Goal: Task Accomplishment & Management: Use online tool/utility

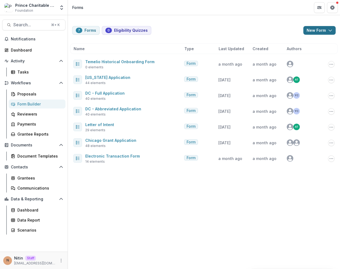
click at [312, 32] on button "New Form" at bounding box center [319, 30] width 32 height 9
click at [293, 52] on button "New Form" at bounding box center [305, 51] width 58 height 9
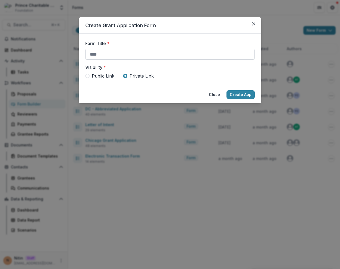
click at [179, 55] on input "Form Title *" at bounding box center [169, 54] width 169 height 11
click at [162, 51] on input "Form Title *" at bounding box center [169, 54] width 169 height 11
type input "**"
click at [209, 72] on div "Visibility * Public Link Private Link" at bounding box center [169, 71] width 169 height 15
click at [235, 96] on button "Create App" at bounding box center [240, 94] width 28 height 9
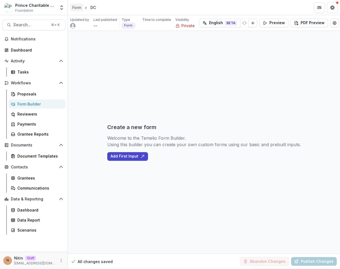
click at [81, 8] on div "Form" at bounding box center [76, 8] width 9 height 6
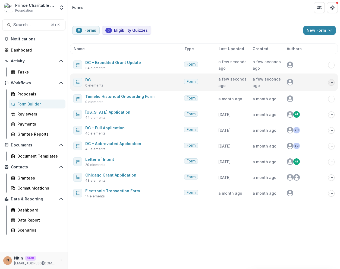
click at [332, 83] on icon "Options" at bounding box center [331, 82] width 4 height 4
click at [299, 119] on button "Delete" at bounding box center [304, 120] width 58 height 9
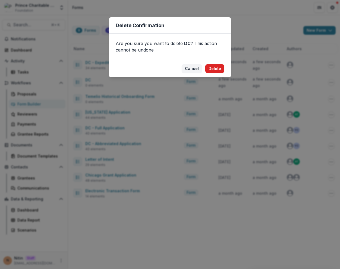
click at [218, 70] on button "Delete" at bounding box center [214, 68] width 19 height 9
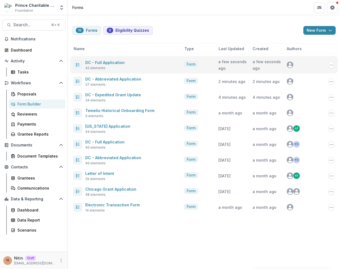
click at [290, 66] on icon "avatar" at bounding box center [290, 67] width 4 height 2
click at [116, 61] on link "DC - Full Application" at bounding box center [104, 62] width 39 height 5
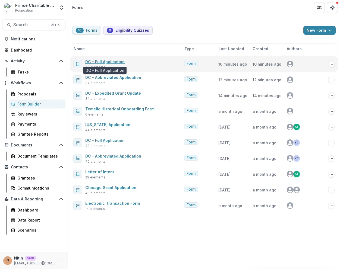
click at [115, 60] on link "DC - Full Application" at bounding box center [104, 61] width 39 height 5
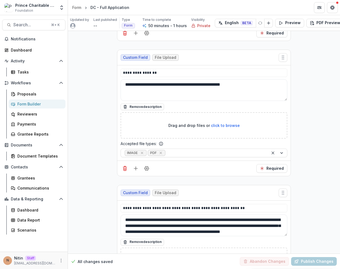
scroll to position [4705, 0]
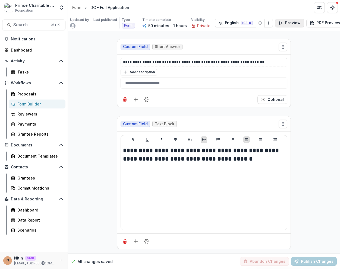
click at [281, 21] on button "Preview" at bounding box center [289, 23] width 29 height 9
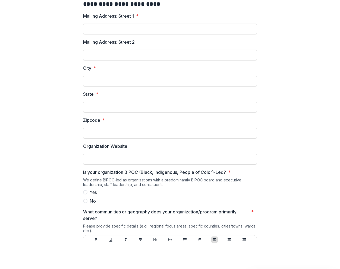
scroll to position [0, 0]
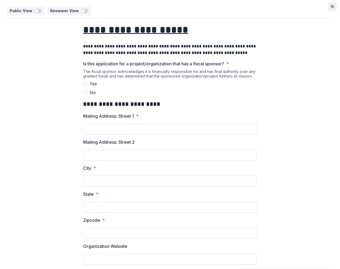
click at [331, 8] on icon "Close" at bounding box center [332, 6] width 3 height 3
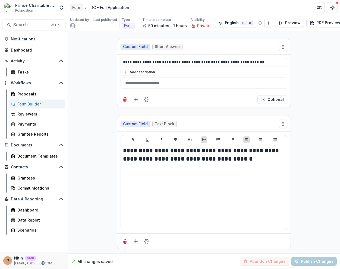
click at [80, 8] on div "Form" at bounding box center [76, 8] width 9 height 6
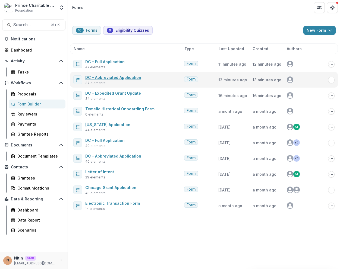
click at [122, 79] on link "DC - Abbreviated Application" at bounding box center [113, 77] width 56 height 5
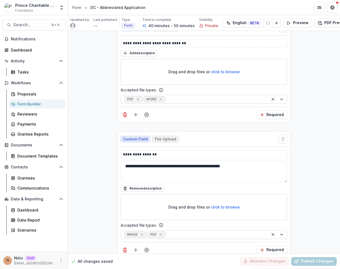
scroll to position [4098, 0]
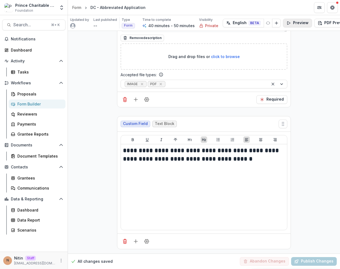
click at [286, 21] on icon "button" at bounding box center [288, 23] width 4 height 4
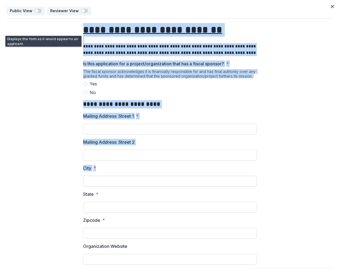
drag, startPoint x: 82, startPoint y: 27, endPoint x: 142, endPoint y: 181, distance: 165.1
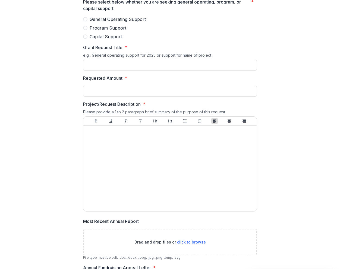
scroll to position [765, 0]
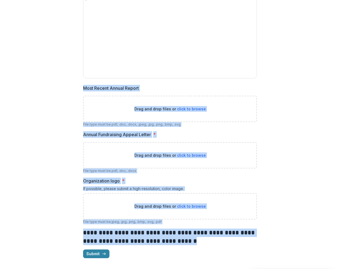
click at [141, 254] on div "Submit" at bounding box center [170, 254] width 174 height 9
copy div "**********"
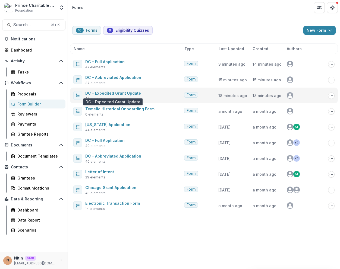
click at [110, 94] on link "DC - Expedited Grant Update" at bounding box center [113, 93] width 56 height 5
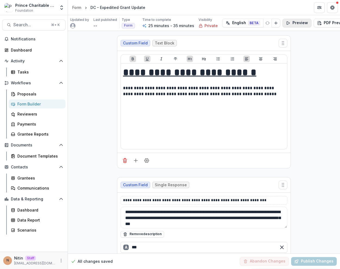
click at [282, 26] on button "Preview" at bounding box center [296, 23] width 29 height 9
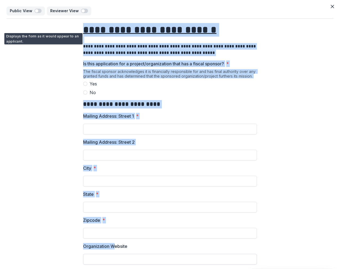
drag, startPoint x: 71, startPoint y: 21, endPoint x: 116, endPoint y: 260, distance: 242.8
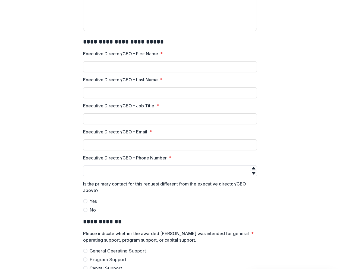
scroll to position [582, 0]
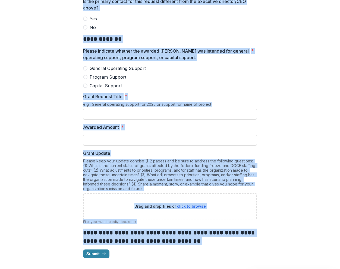
copy div "**********"
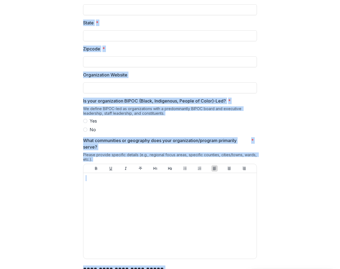
scroll to position [0, 0]
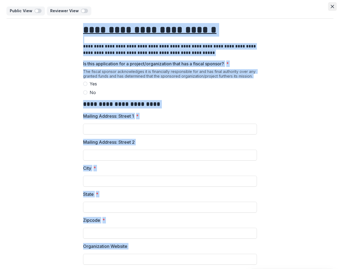
click at [331, 10] on button "Close" at bounding box center [332, 6] width 9 height 9
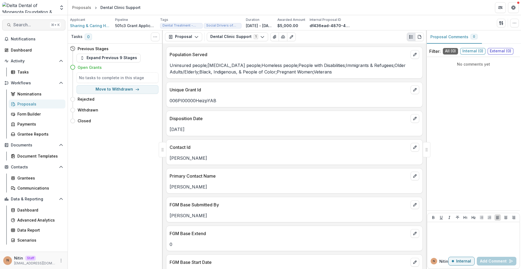
click at [48, 22] on button "Search... ⌘ + K" at bounding box center [33, 25] width 63 height 11
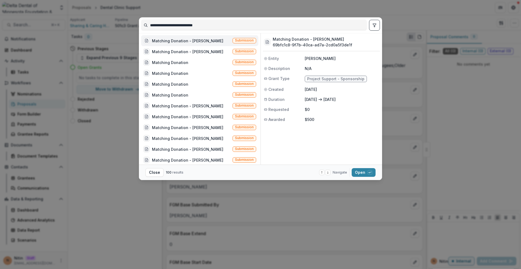
type input "**********"
click at [219, 45] on div "Matching Donation - Deb Knutson Submission" at bounding box center [199, 40] width 117 height 11
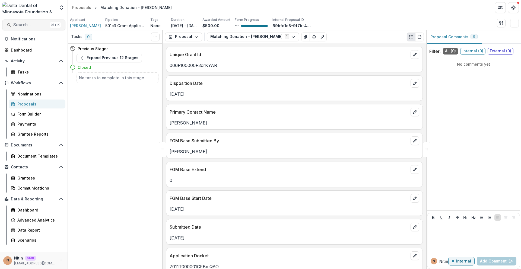
click at [37, 25] on span "Search..." at bounding box center [30, 24] width 34 height 5
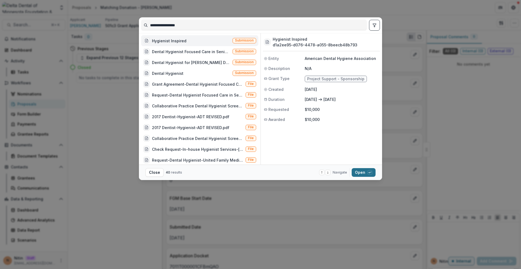
type input "**********"
click at [362, 174] on button "Open with enter key" at bounding box center [364, 172] width 24 height 9
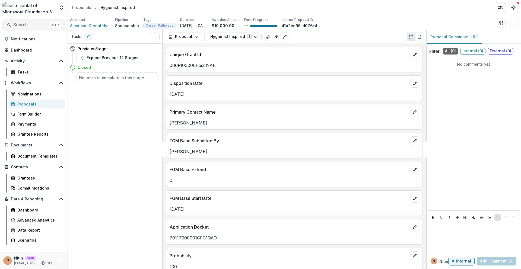
click at [37, 26] on span "Search..." at bounding box center [30, 24] width 34 height 5
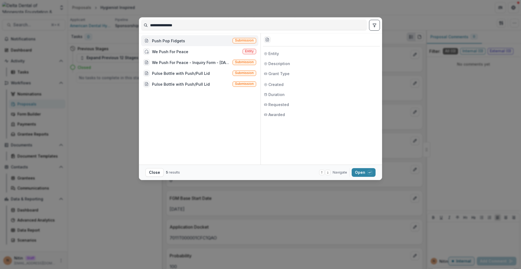
type input "**********"
click at [217, 39] on div "Push Pop Fidgets Submission" at bounding box center [199, 40] width 117 height 11
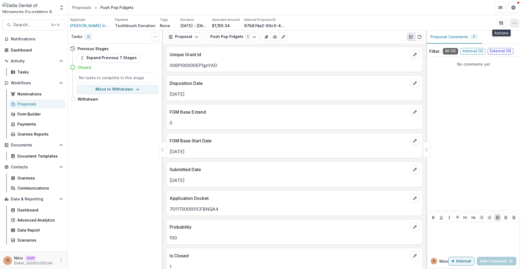
click at [516, 23] on icon "button" at bounding box center [514, 23] width 4 height 4
click at [498, 35] on button "Edit Attributes" at bounding box center [489, 35] width 58 height 9
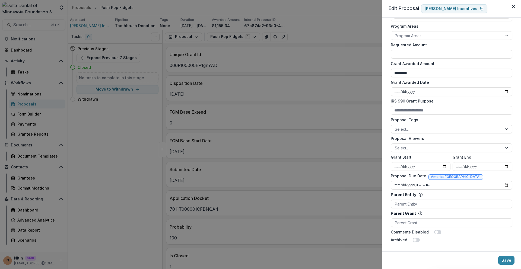
scroll to position [106, 0]
click at [50, 9] on div "**********" at bounding box center [260, 134] width 521 height 269
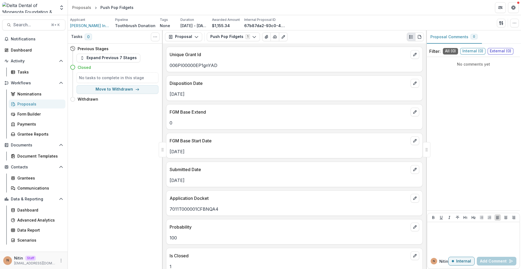
click at [50, 9] on img at bounding box center [28, 7] width 53 height 11
click at [44, 28] on button "Search... ⌘ + K" at bounding box center [33, 25] width 63 height 11
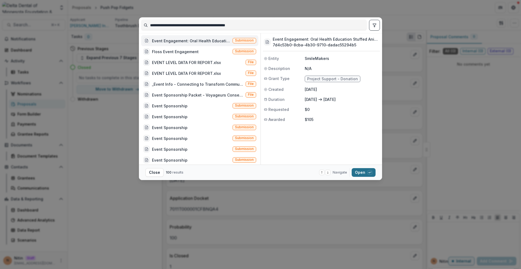
type input "**********"
click at [363, 170] on button "Open with enter key" at bounding box center [364, 172] width 24 height 9
